Goal: Find specific page/section: Find specific page/section

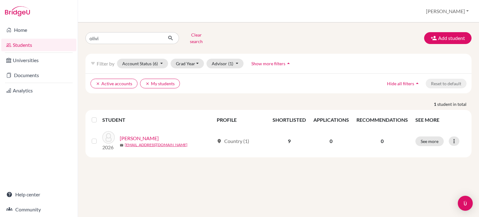
type input "[PERSON_NAME]"
click button "submit" at bounding box center [170, 38] width 17 height 12
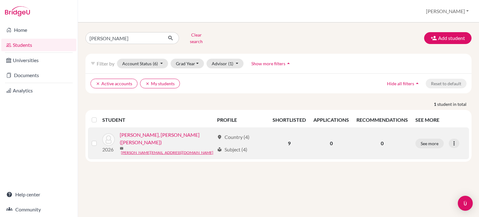
click at [132, 133] on link "[PERSON_NAME], [PERSON_NAME] ([PERSON_NAME])" at bounding box center [167, 138] width 94 height 15
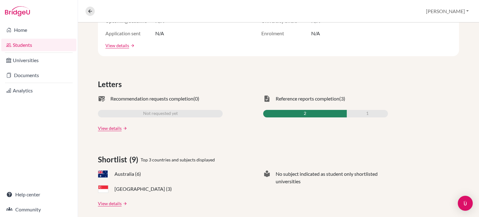
scroll to position [146, 0]
click at [113, 202] on link "View details" at bounding box center [110, 203] width 24 height 7
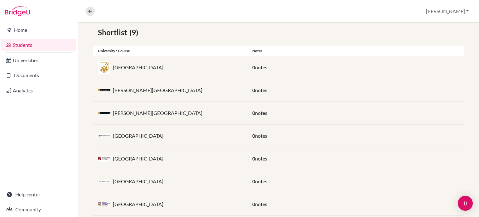
scroll to position [111, 0]
